Goal: Task Accomplishment & Management: Complete application form

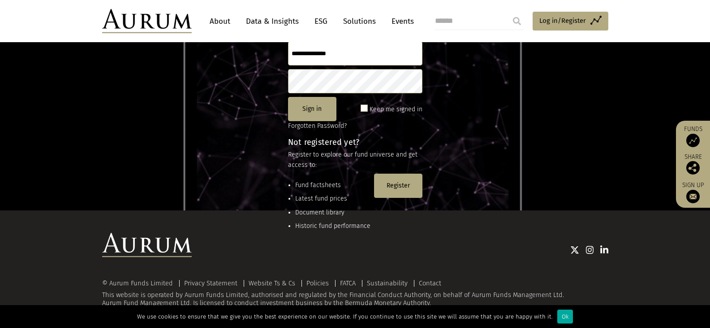
scroll to position [119, 0]
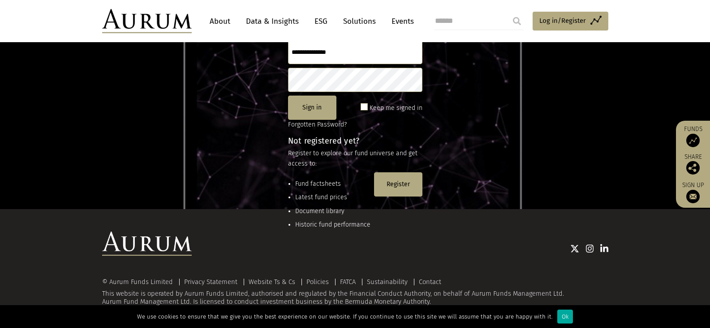
click at [316, 182] on li "Fund factsheets" at bounding box center [332, 184] width 75 height 10
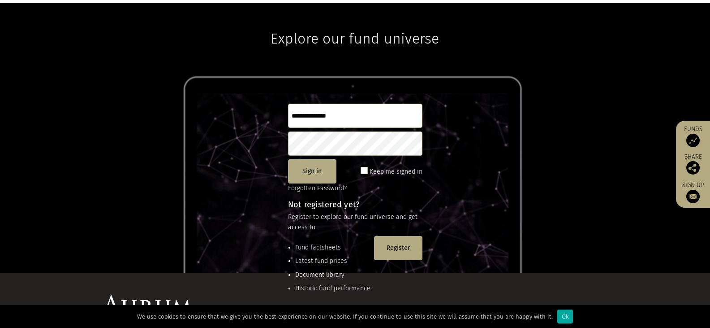
scroll to position [0, 0]
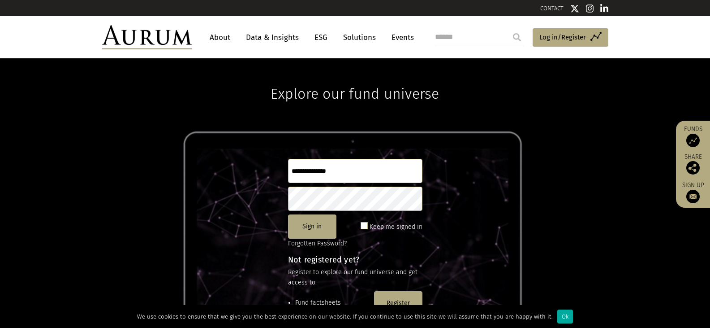
click at [268, 35] on link "Data & Insights" at bounding box center [273, 37] width 62 height 17
click at [324, 166] on input "text" at bounding box center [355, 171] width 134 height 24
click at [295, 172] on input "********" at bounding box center [355, 171] width 134 height 24
type input "********"
drag, startPoint x: 334, startPoint y: 171, endPoint x: 277, endPoint y: 167, distance: 58.0
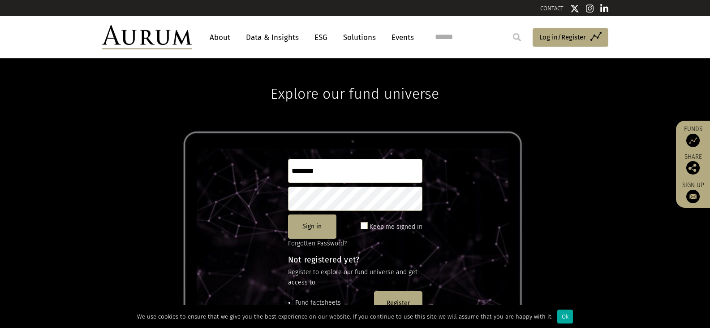
click at [277, 167] on div "Explore our fund universe ******** Sign in Keep me signed in Forgotten Password…" at bounding box center [355, 192] width 710 height 269
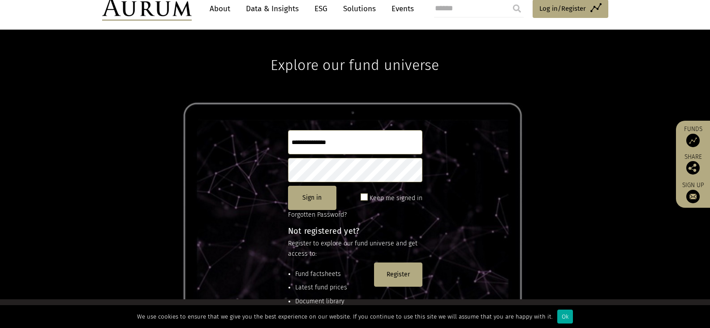
scroll to position [45, 0]
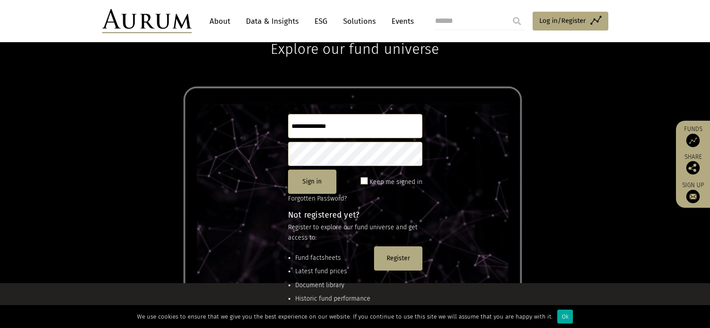
click at [386, 260] on button "Register" at bounding box center [398, 258] width 48 height 24
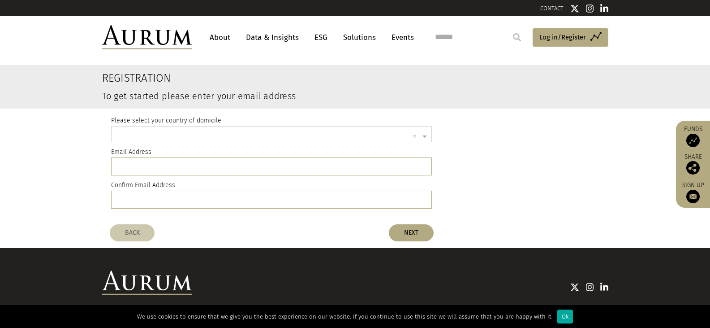
scroll to position [2, 0]
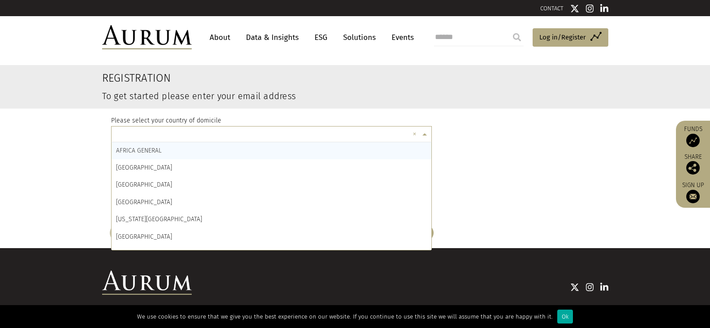
click at [424, 133] on span at bounding box center [425, 135] width 11 height 10
type input "***"
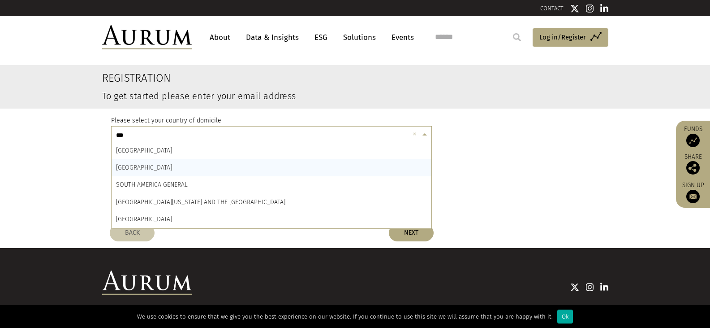
click at [149, 169] on span "SOUTH AFRICA" at bounding box center [144, 168] width 56 height 8
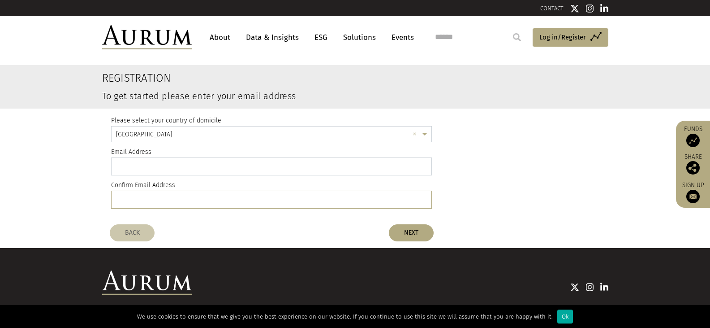
click at [209, 169] on input "email" at bounding box center [271, 166] width 321 height 18
type input "**********"
click at [166, 201] on input "email" at bounding box center [271, 199] width 321 height 18
type input "**********"
click at [414, 228] on button "NEXT" at bounding box center [411, 232] width 45 height 17
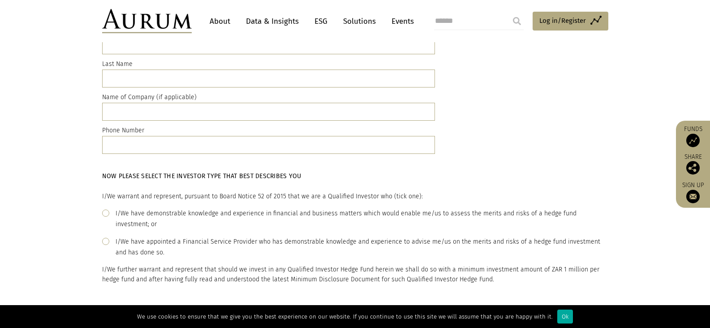
scroll to position [45, 0]
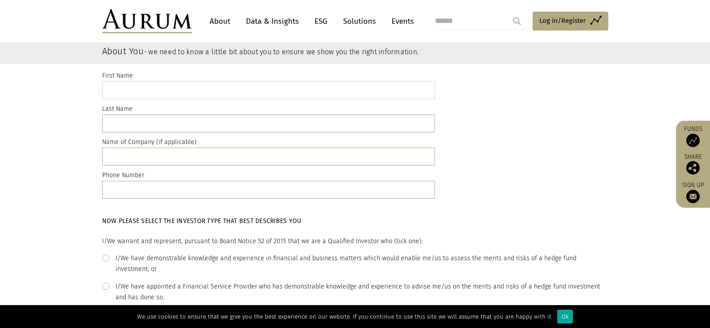
click at [121, 87] on input "text" at bounding box center [268, 90] width 333 height 18
type input "********"
click at [187, 152] on input "text" at bounding box center [268, 156] width 333 height 18
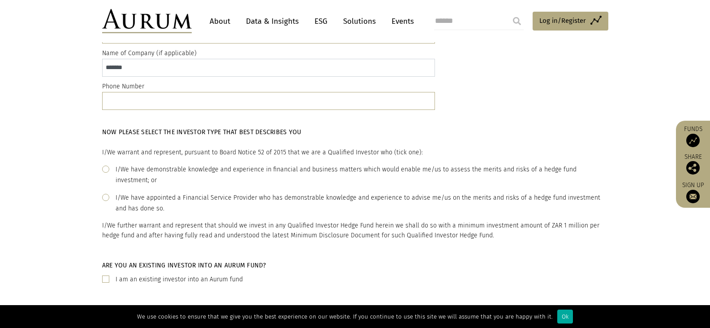
scroll to position [134, 0]
type input "*******"
click at [148, 101] on input "text" at bounding box center [268, 100] width 333 height 18
type input "**********"
click at [106, 168] on span at bounding box center [105, 167] width 7 height 7
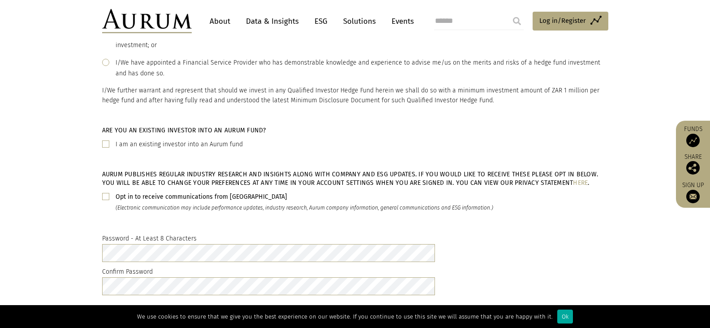
scroll to position [269, 0]
click at [105, 140] on span at bounding box center [105, 143] width 7 height 7
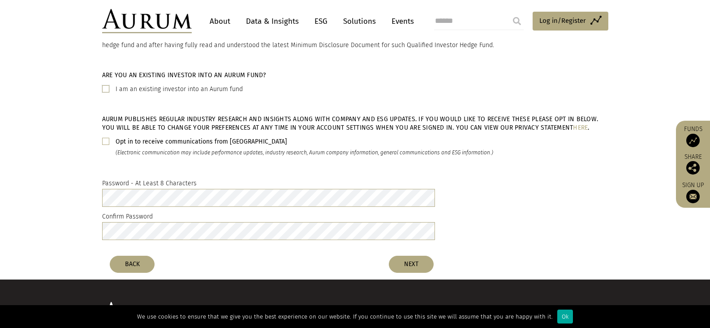
scroll to position [383, 0]
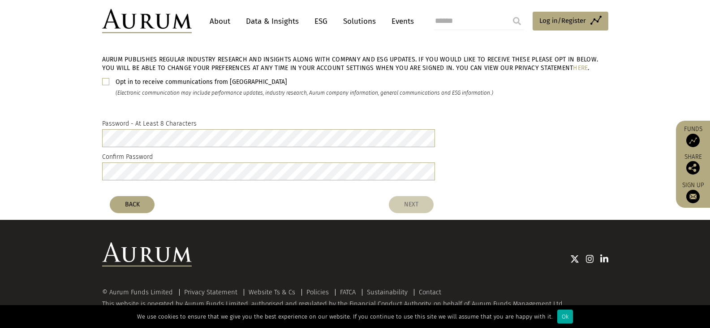
click at [402, 196] on button "NEXT" at bounding box center [411, 204] width 45 height 17
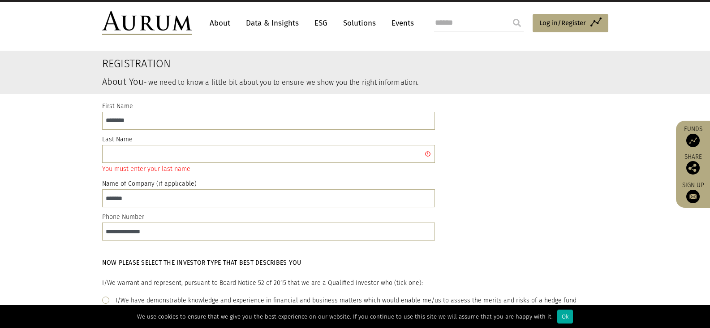
scroll to position [0, 0]
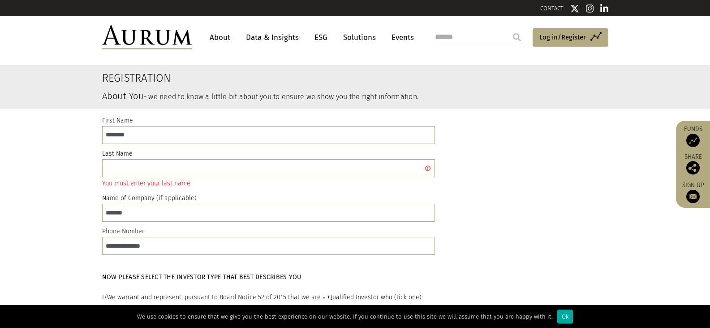
click at [137, 156] on div "Last Name You must enter your last name" at bounding box center [268, 168] width 333 height 40
click at [139, 160] on input "text" at bounding box center [268, 168] width 333 height 18
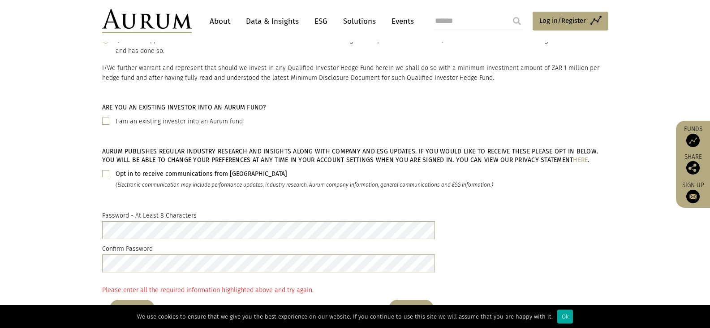
scroll to position [403, 0]
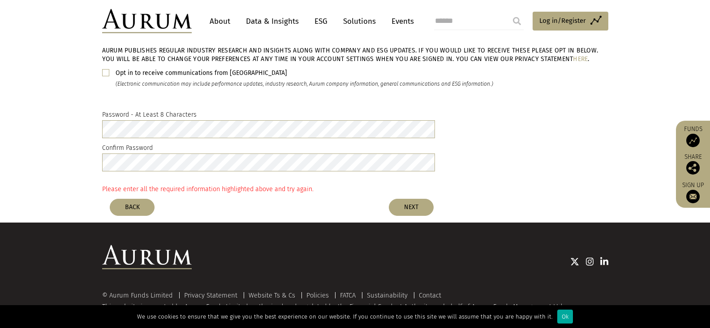
type input "******"
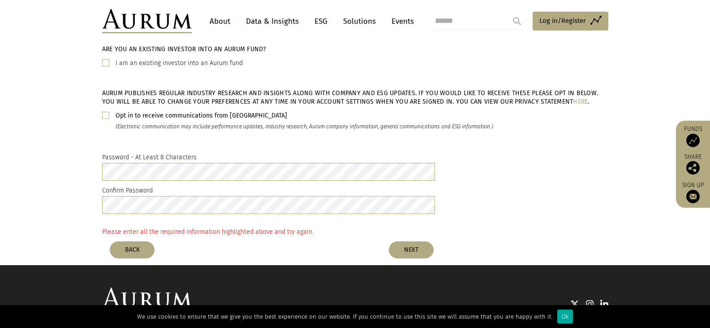
scroll to position [406, 0]
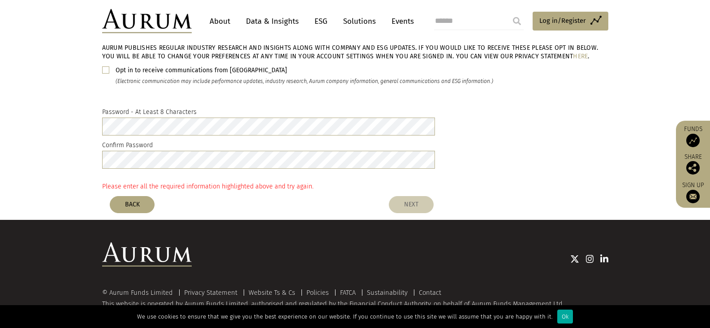
click at [405, 196] on button "NEXT" at bounding box center [411, 204] width 45 height 17
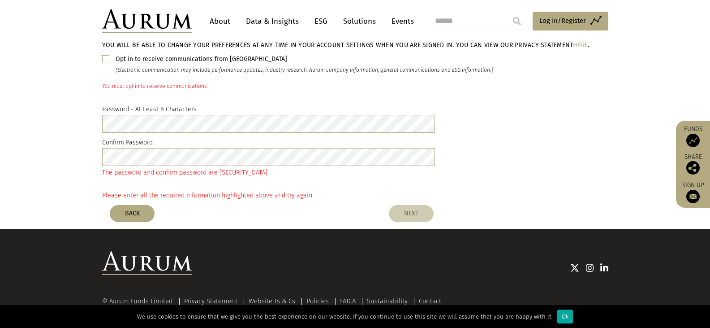
scroll to position [395, 0]
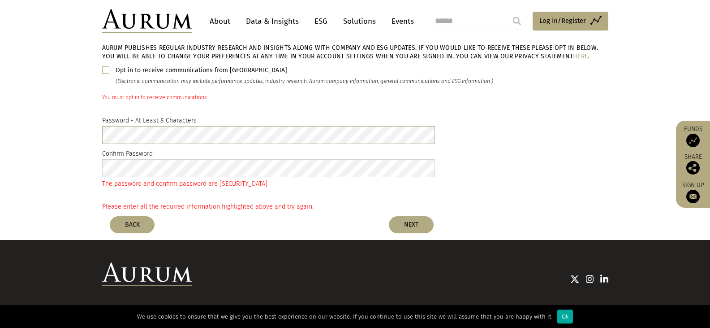
click at [69, 146] on div "Password - At Least 8 Characters Confirm Password The password and confirm pass…" at bounding box center [355, 153] width 710 height 91
click at [57, 113] on div "Password - At Least 8 Characters Confirm Password The password and confirm pass…" at bounding box center [355, 153] width 710 height 91
click at [411, 216] on button "NEXT" at bounding box center [411, 224] width 45 height 17
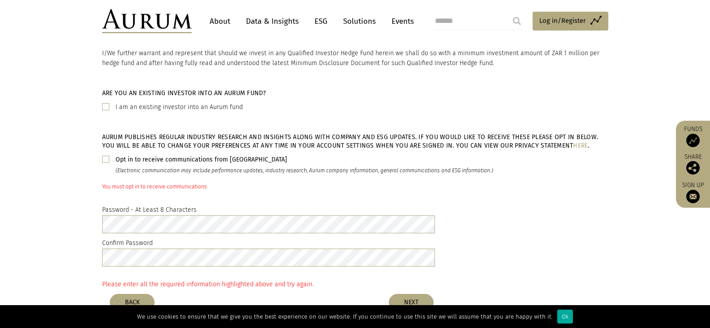
scroll to position [305, 0]
drag, startPoint x: 102, startPoint y: 149, endPoint x: 108, endPoint y: 151, distance: 6.4
click at [103, 156] on span at bounding box center [105, 159] width 7 height 7
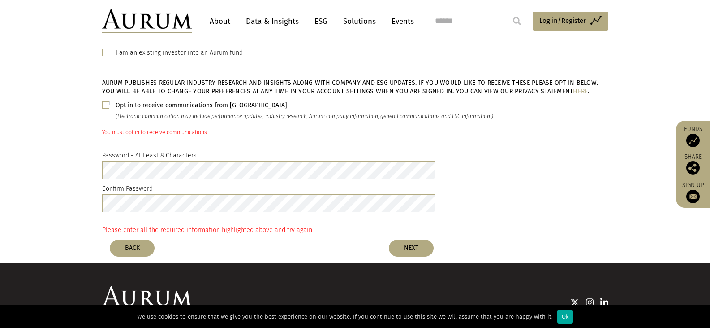
scroll to position [403, 0]
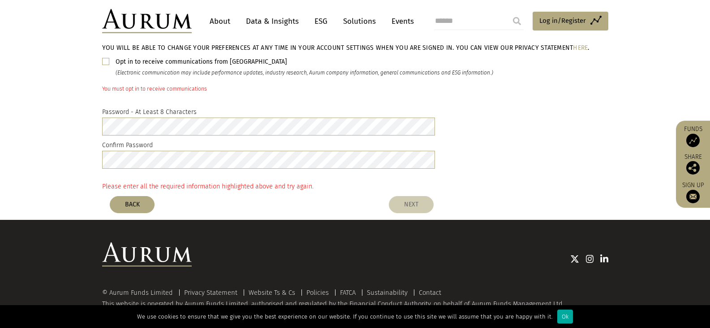
click at [413, 196] on button "NEXT" at bounding box center [411, 204] width 45 height 17
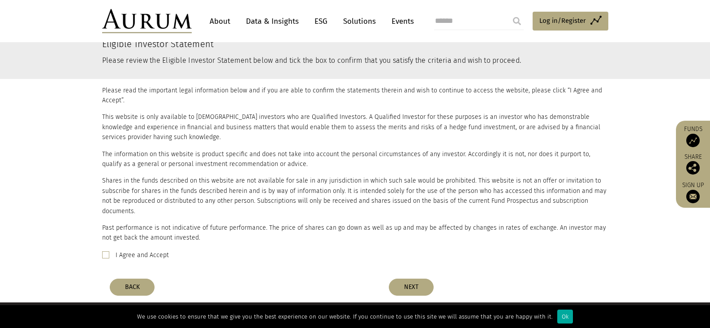
scroll to position [134, 0]
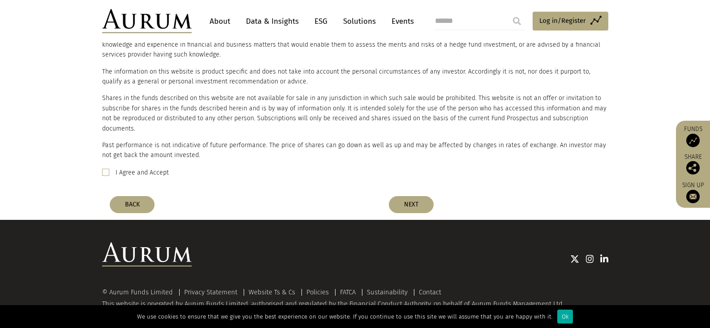
drag, startPoint x: 105, startPoint y: 161, endPoint x: 294, endPoint y: 194, distance: 192.4
click at [104, 169] on span at bounding box center [105, 172] width 7 height 7
click at [405, 196] on button "NEXT" at bounding box center [411, 204] width 45 height 17
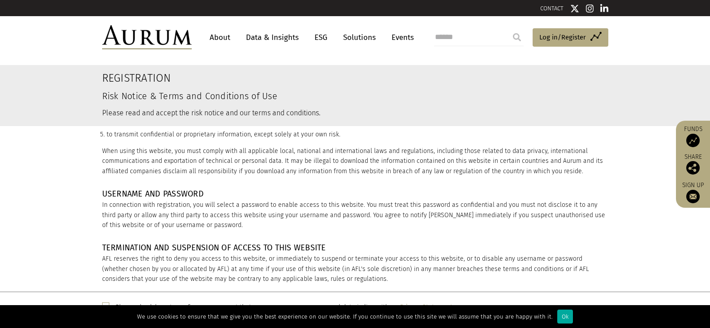
scroll to position [941, 0]
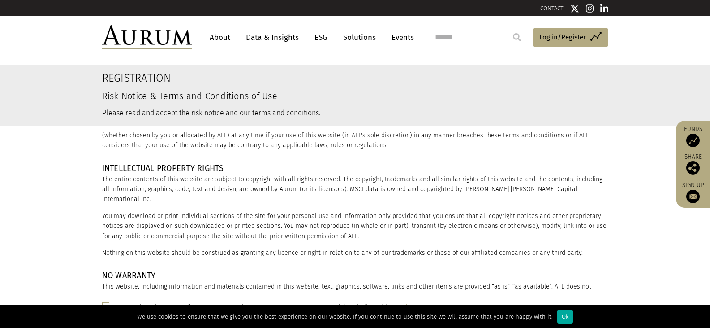
click at [696, 132] on link "Funds" at bounding box center [693, 136] width 25 height 22
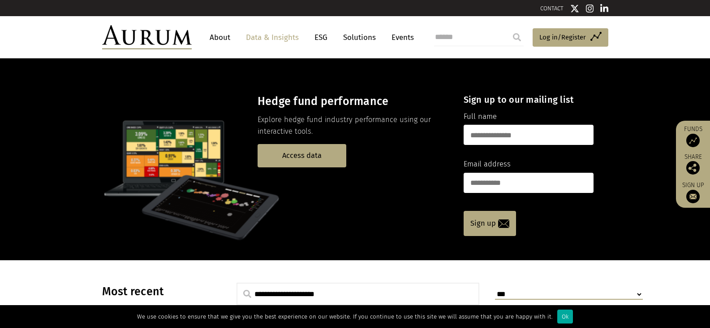
click at [317, 38] on link "ESG" at bounding box center [321, 37] width 22 height 17
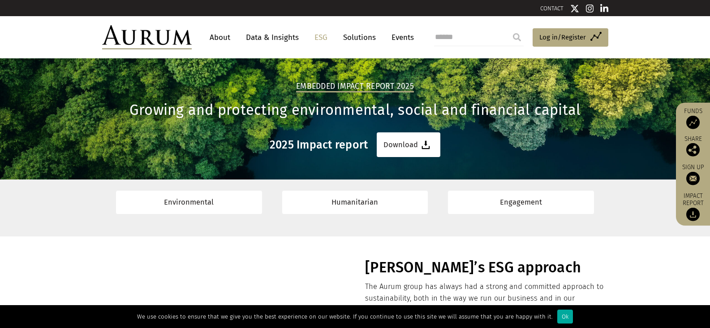
click at [360, 35] on link "Solutions" at bounding box center [360, 37] width 42 height 17
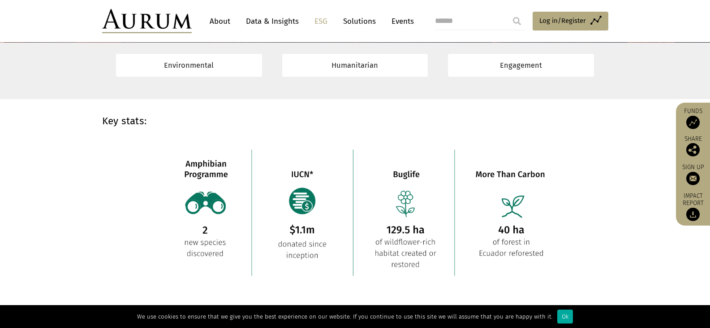
scroll to position [627, 0]
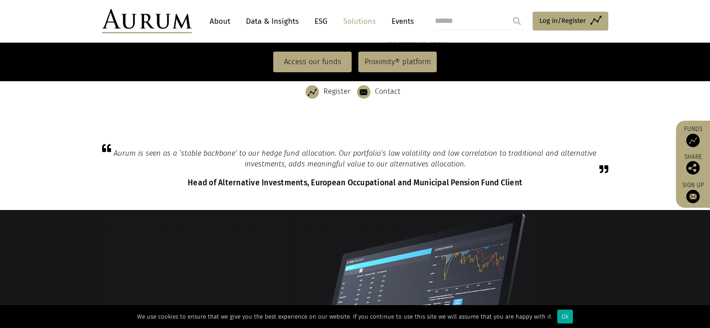
scroll to position [224, 0]
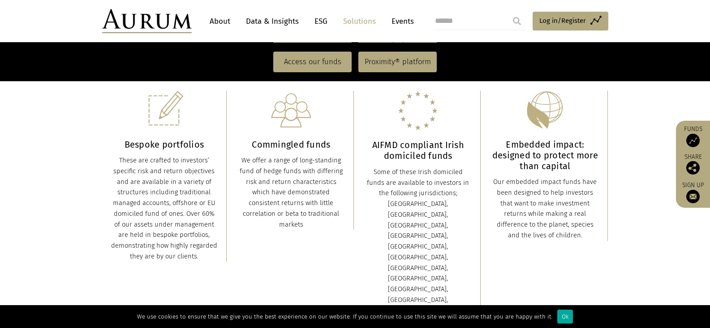
click at [447, 19] on input "search" at bounding box center [479, 21] width 90 height 18
type input "**********"
click at [508, 12] on input "submit" at bounding box center [517, 21] width 18 height 18
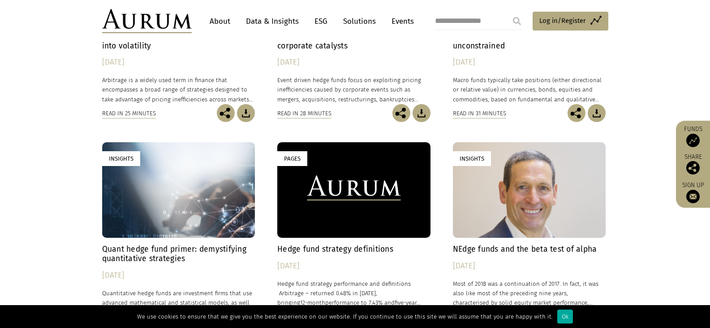
scroll to position [200, 0]
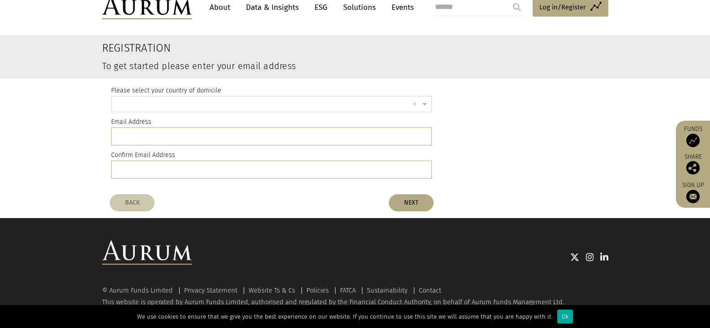
scroll to position [39, 0]
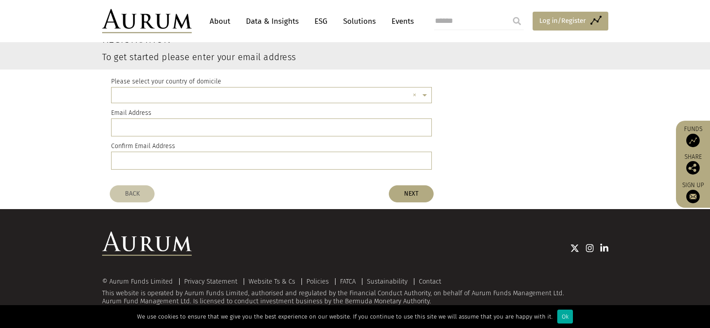
click at [549, 22] on span "Log in/Register" at bounding box center [563, 20] width 47 height 11
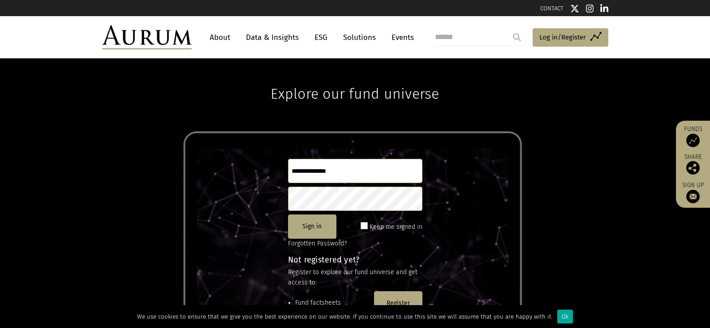
click at [316, 175] on input "text" at bounding box center [355, 171] width 134 height 24
type input "**********"
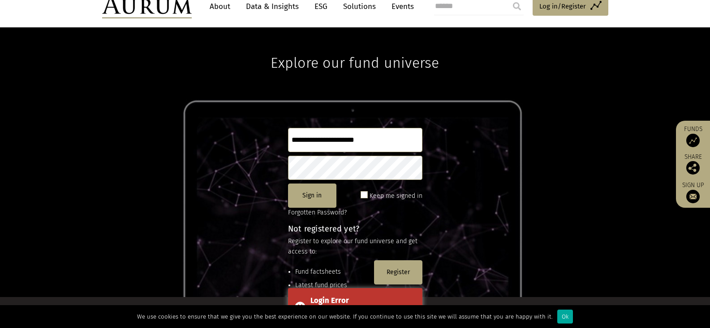
scroll to position [119, 0]
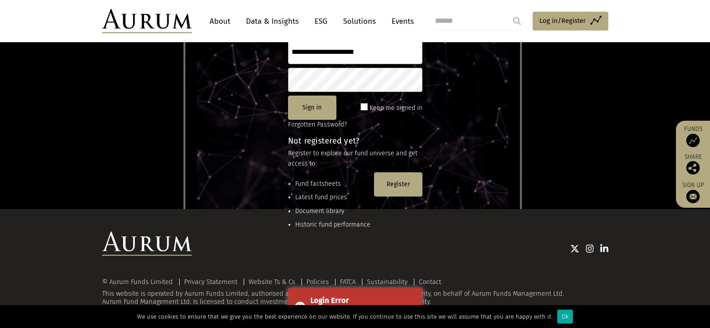
drag, startPoint x: 369, startPoint y: 282, endPoint x: 388, endPoint y: 260, distance: 29.3
click at [388, 260] on body "CONTACT About Data & Insights ESG Solutions Events Access Funds Log in/Register…" at bounding box center [355, 104] width 710 height 446
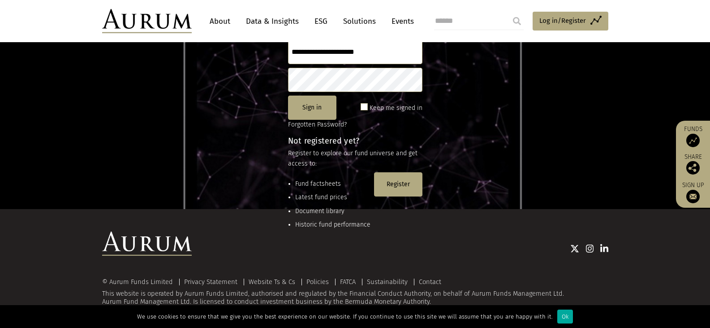
click at [501, 229] on div "© Aurum Funds Limited Privacy Statement Website Ts & Cs Policies FATCA Sustaina…" at bounding box center [355, 268] width 710 height 119
click at [314, 185] on li "Fund factsheets" at bounding box center [332, 184] width 75 height 10
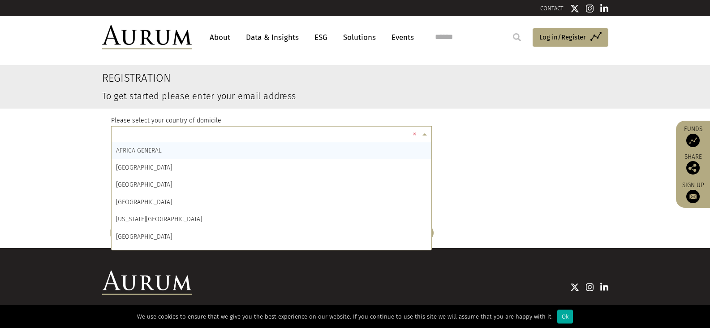
drag, startPoint x: 423, startPoint y: 133, endPoint x: 418, endPoint y: 133, distance: 5.4
click at [423, 133] on span at bounding box center [425, 135] width 11 height 10
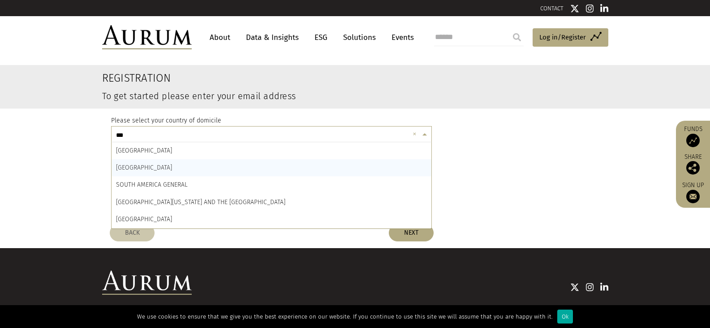
type input "****"
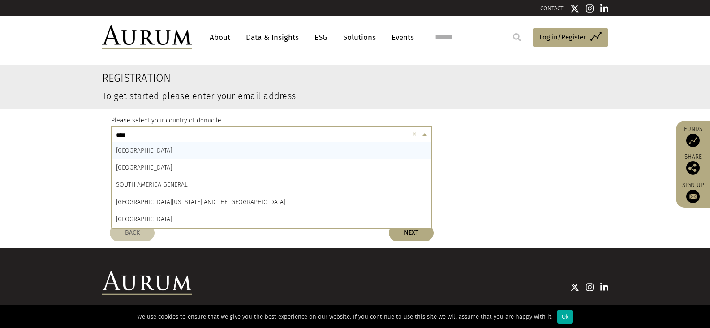
click at [167, 167] on div "SOUTH AFRICA" at bounding box center [272, 167] width 320 height 17
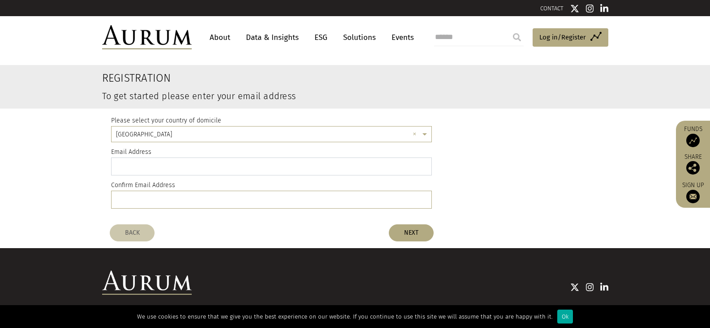
click at [145, 162] on input "email" at bounding box center [271, 166] width 321 height 18
type input "**********"
click at [143, 204] on input "email" at bounding box center [271, 199] width 321 height 18
type input "**********"
click at [420, 243] on div "**********" at bounding box center [355, 152] width 710 height 189
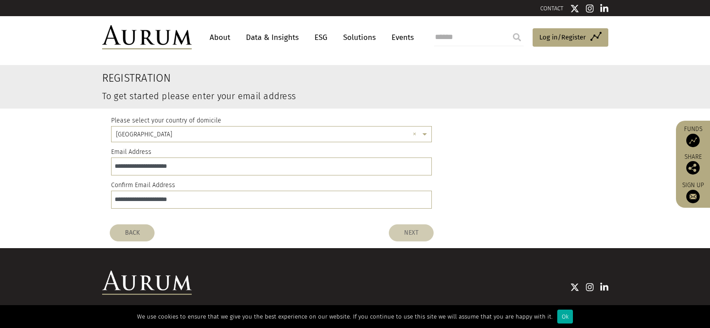
click at [418, 231] on button "NEXT" at bounding box center [411, 232] width 45 height 17
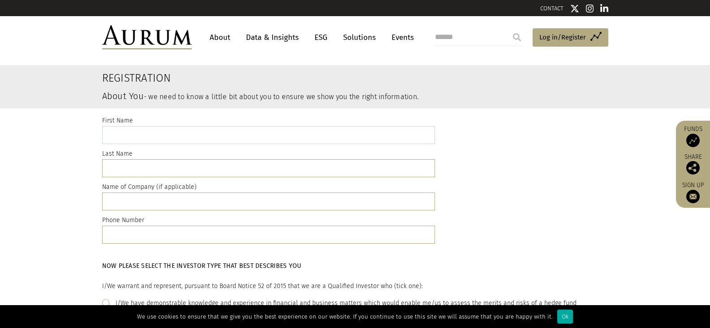
click at [153, 139] on input "text" at bounding box center [268, 135] width 333 height 18
click at [163, 132] on input "*********" at bounding box center [268, 135] width 333 height 18
type input "********"
click at [127, 163] on input "text" at bounding box center [268, 168] width 333 height 18
type input "******"
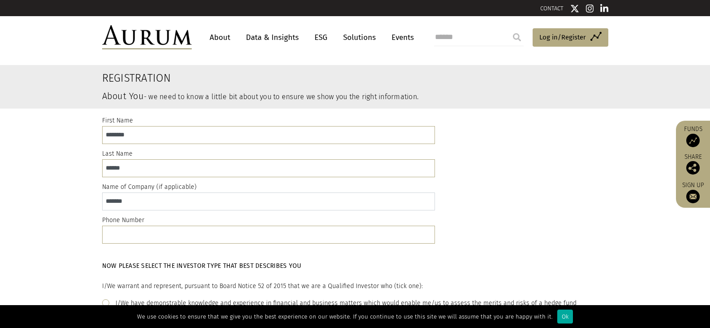
type input "*******"
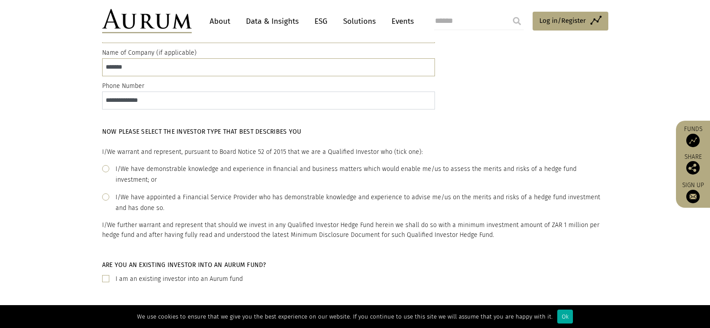
scroll to position [134, 0]
type input "**********"
click at [108, 168] on span at bounding box center [105, 167] width 7 height 7
drag, startPoint x: 105, startPoint y: 267, endPoint x: 148, endPoint y: 268, distance: 42.6
click at [106, 274] on span at bounding box center [105, 277] width 7 height 7
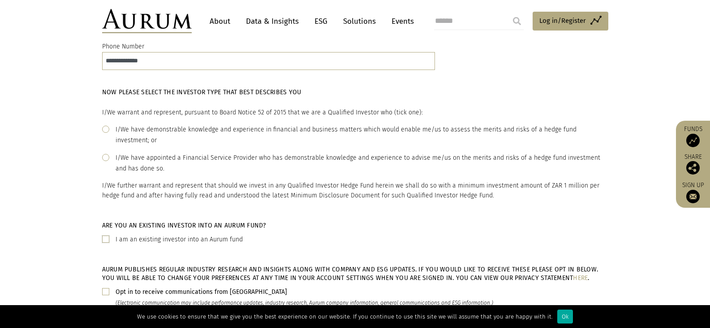
scroll to position [314, 0]
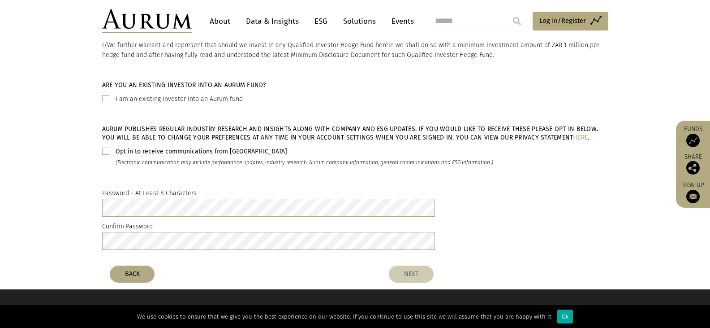
click at [421, 265] on button "NEXT" at bounding box center [411, 273] width 45 height 17
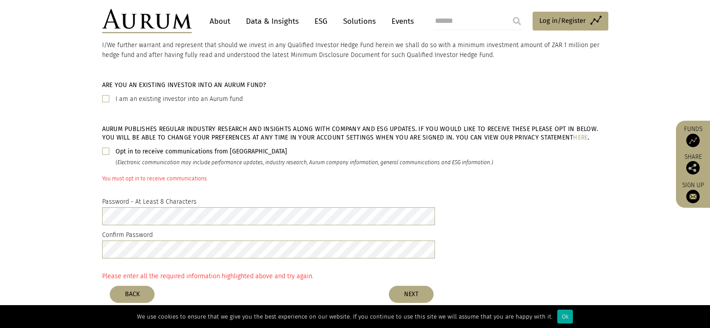
click at [109, 147] on span at bounding box center [105, 150] width 7 height 7
click at [416, 286] on button "NEXT" at bounding box center [411, 293] width 45 height 17
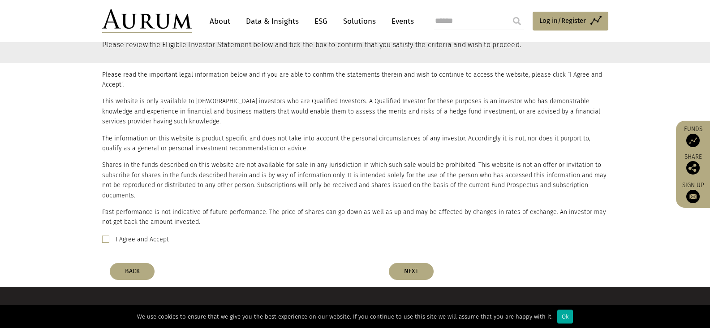
scroll to position [135, 0]
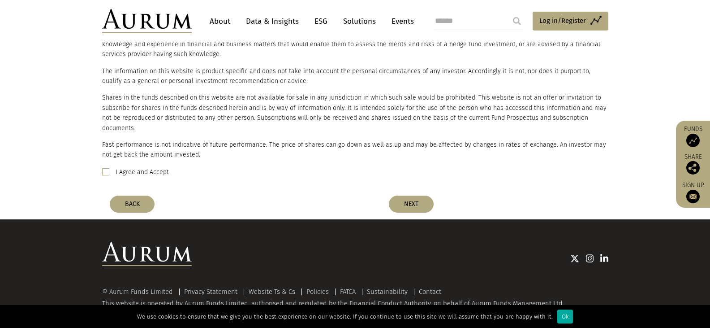
click at [108, 168] on span at bounding box center [105, 171] width 7 height 7
click at [406, 195] on button "NEXT" at bounding box center [411, 203] width 45 height 17
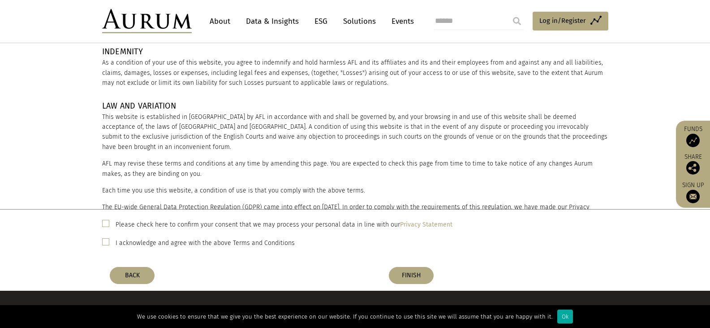
scroll to position [164, 0]
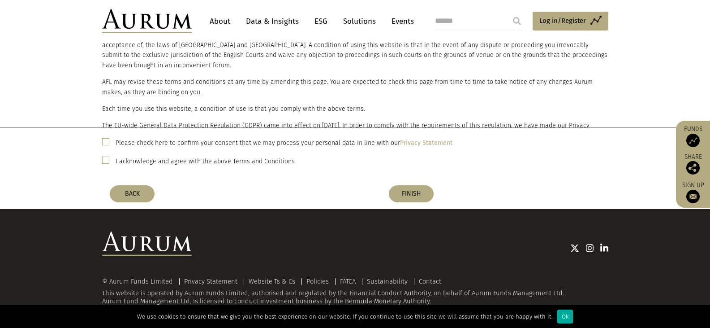
click at [105, 160] on span at bounding box center [105, 159] width 7 height 7
click at [410, 198] on button "FINISH" at bounding box center [411, 193] width 45 height 17
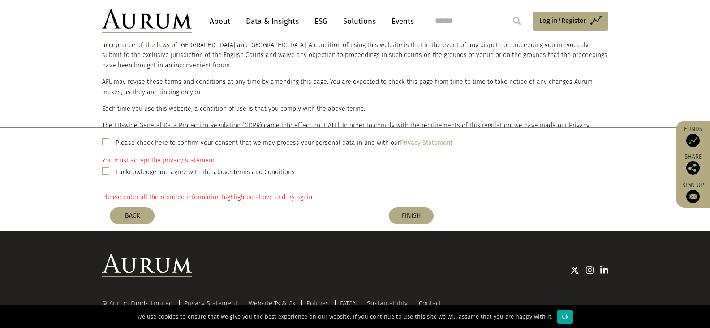
click at [107, 140] on span at bounding box center [105, 141] width 7 height 7
click at [415, 219] on button "FINISH" at bounding box center [411, 215] width 45 height 17
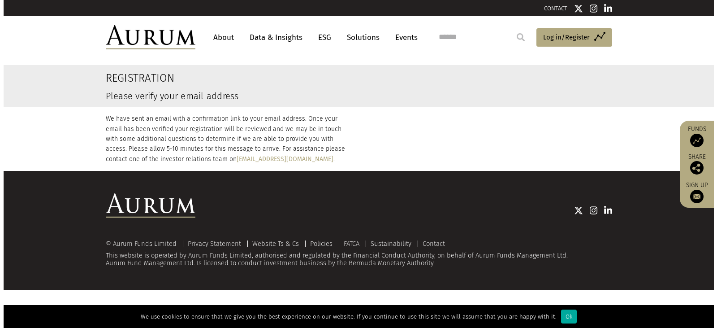
scroll to position [0, 0]
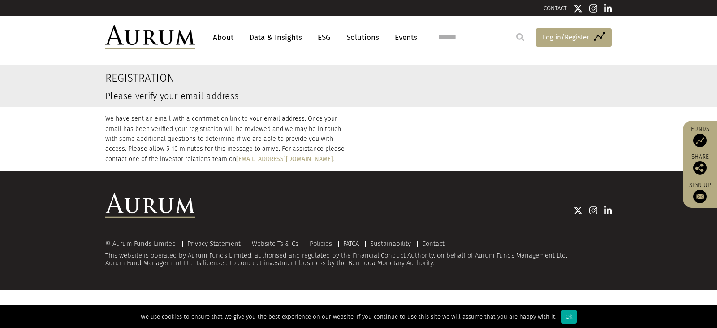
drag, startPoint x: 557, startPoint y: 36, endPoint x: 552, endPoint y: 36, distance: 4.5
click at [556, 36] on span "Log in/Register" at bounding box center [566, 37] width 47 height 11
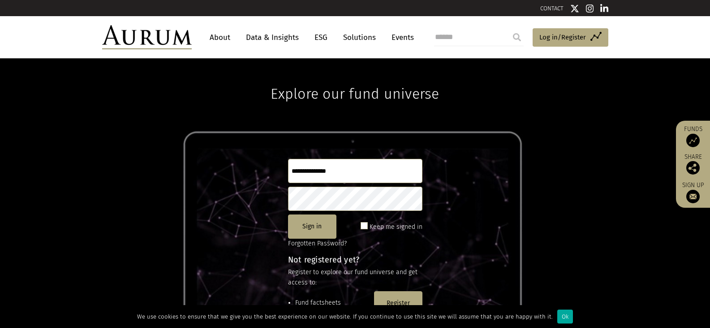
click at [321, 169] on input "text" at bounding box center [355, 171] width 134 height 24
type input "**********"
click at [306, 219] on button "Sign in" at bounding box center [312, 226] width 48 height 24
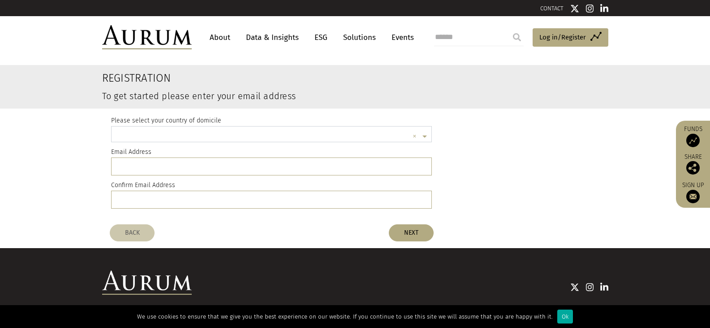
scroll to position [2, 0]
drag, startPoint x: 222, startPoint y: 35, endPoint x: 141, endPoint y: 33, distance: 81.1
click at [222, 35] on link "About" at bounding box center [220, 37] width 30 height 17
